Goal: Check status: Check status

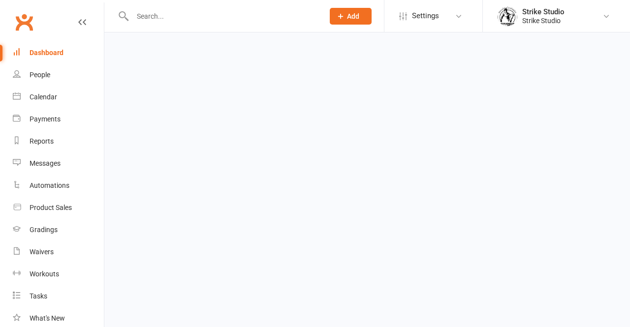
click at [23, 30] on link "Clubworx" at bounding box center [24, 22] width 25 height 25
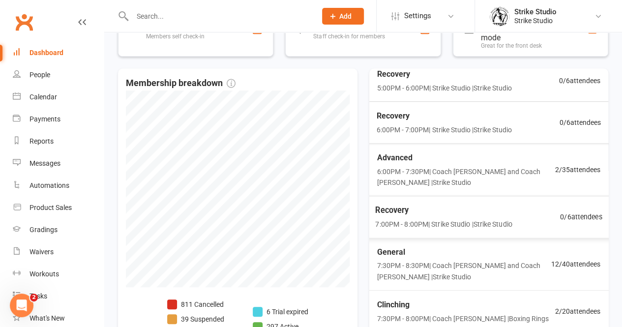
scroll to position [246, 0]
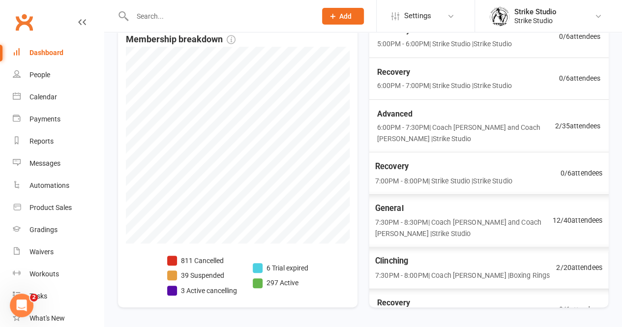
click at [406, 217] on span "7:30PM - 8:30PM | Coach [PERSON_NAME] and Coach [PERSON_NAME] | Strike Studio" at bounding box center [464, 228] width 178 height 23
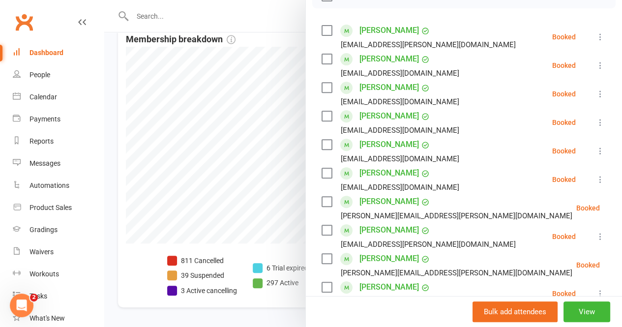
scroll to position [159, 0]
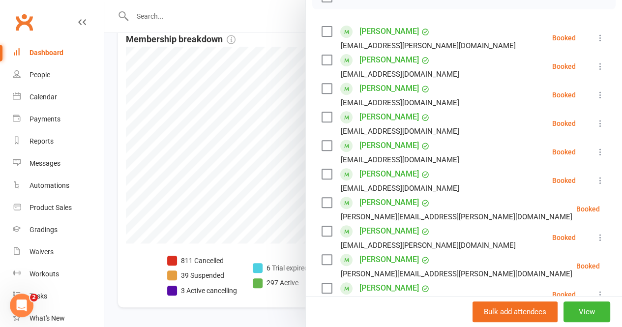
click at [294, 188] on div at bounding box center [363, 163] width 518 height 327
